Goal: Transaction & Acquisition: Purchase product/service

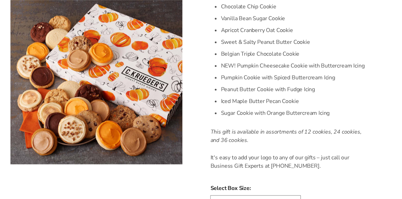
scroll to position [209, 0]
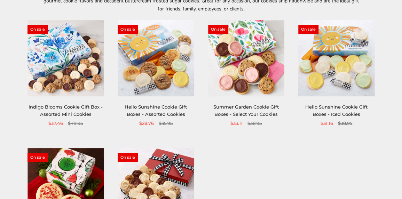
scroll to position [104, 0]
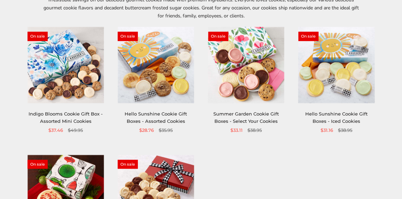
click at [77, 79] on img at bounding box center [65, 65] width 76 height 76
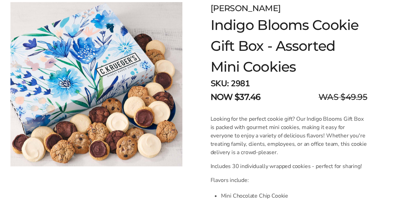
scroll to position [70, 0]
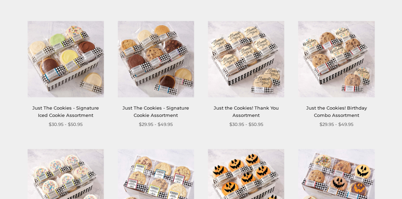
scroll to position [243, 0]
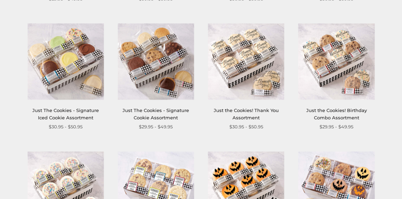
click at [162, 86] on img at bounding box center [156, 61] width 76 height 76
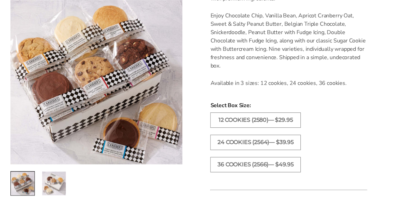
scroll to position [243, 0]
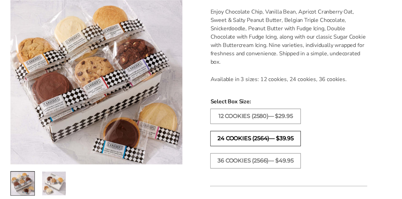
click at [255, 135] on label "24 COOKIES (2564)— $39.95" at bounding box center [255, 138] width 90 height 15
click at [263, 137] on label "24 COOKIES (2564)— $39.95" at bounding box center [255, 138] width 90 height 15
click at [262, 137] on label "24 COOKIES (2564)— $39.95" at bounding box center [255, 138] width 90 height 15
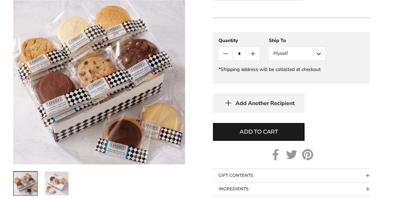
scroll to position [417, 0]
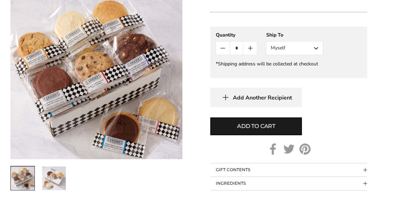
click at [318, 44] on button "Myself" at bounding box center [294, 48] width 57 height 14
click at [304, 71] on button "Other Recipient" at bounding box center [294, 73] width 56 height 13
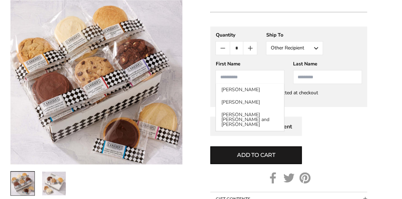
click at [246, 79] on input "First Name" at bounding box center [249, 77] width 69 height 14
type input "*****"
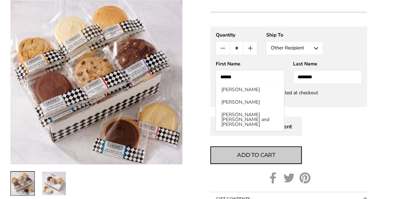
type input "********"
click at [246, 151] on span "Add to cart" at bounding box center [256, 155] width 38 height 8
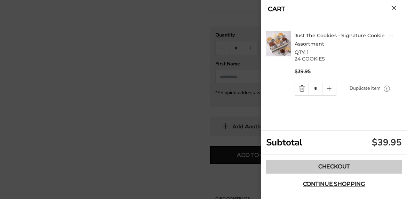
click at [322, 167] on link "Checkout" at bounding box center [334, 167] width 136 height 14
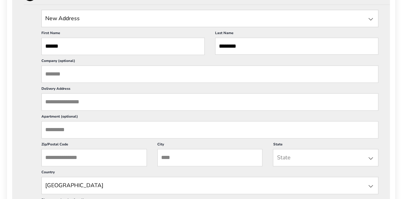
scroll to position [209, 0]
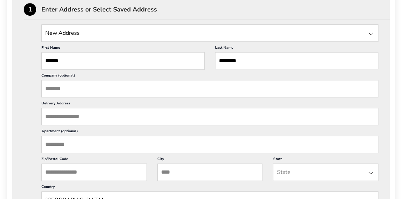
click at [72, 114] on input "Delivery Address" at bounding box center [209, 116] width 337 height 17
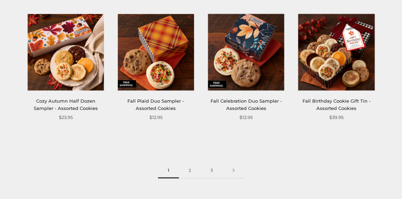
scroll to position [765, 0]
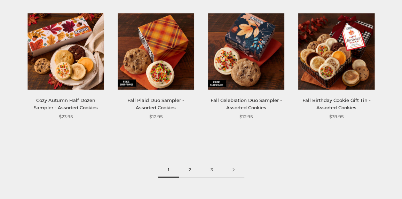
click at [187, 169] on link "2" at bounding box center [190, 170] width 22 height 16
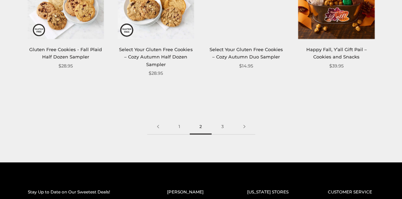
scroll to position [834, 0]
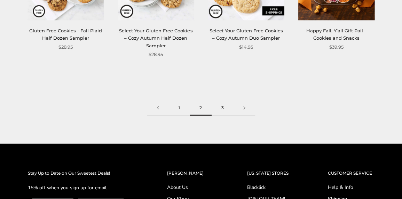
click at [220, 108] on link "3" at bounding box center [222, 108] width 22 height 16
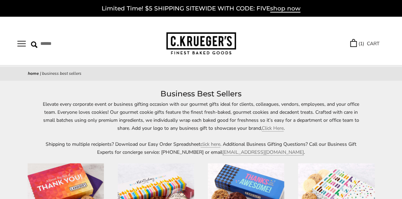
click at [201, 42] on img at bounding box center [201, 43] width 70 height 23
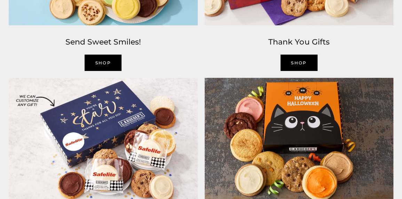
scroll to position [834, 0]
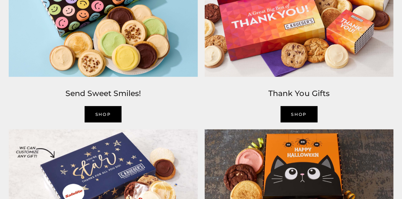
click at [110, 114] on link "SHOP" at bounding box center [102, 114] width 37 height 16
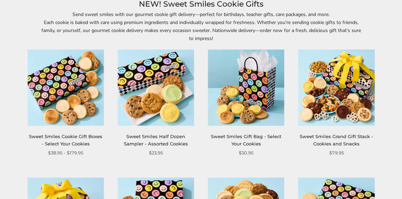
scroll to position [70, 0]
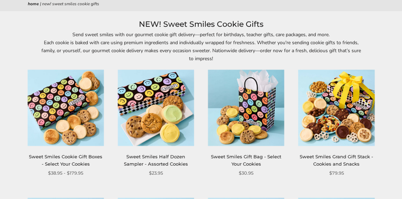
click at [44, 103] on img at bounding box center [65, 108] width 76 height 76
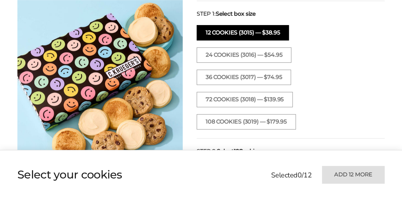
scroll to position [278, 0]
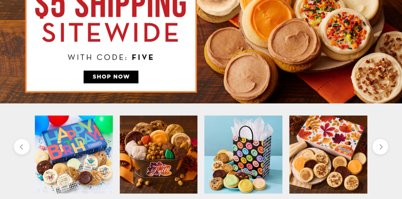
scroll to position [139, 0]
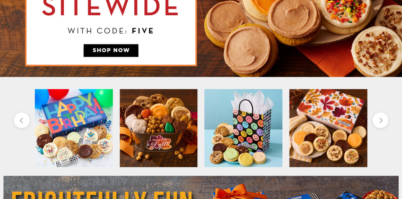
click at [230, 126] on img at bounding box center [243, 128] width 78 height 78
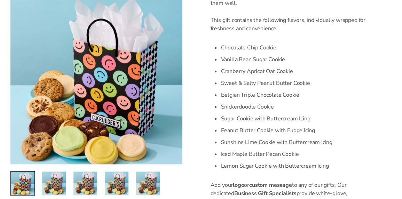
scroll to position [35, 0]
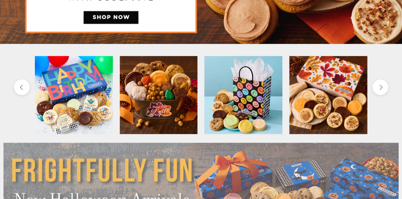
scroll to position [174, 0]
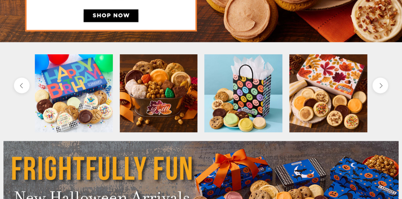
click at [163, 91] on img at bounding box center [159, 93] width 78 height 78
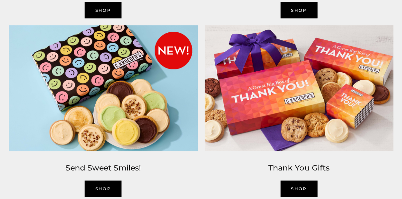
scroll to position [765, 0]
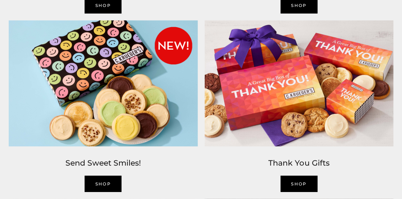
click at [98, 89] on img at bounding box center [103, 83] width 196 height 133
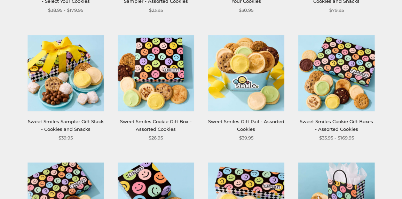
scroll to position [243, 0]
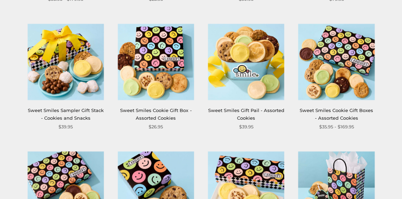
click at [334, 100] on img at bounding box center [336, 62] width 76 height 76
